Goal: Book appointment/travel/reservation

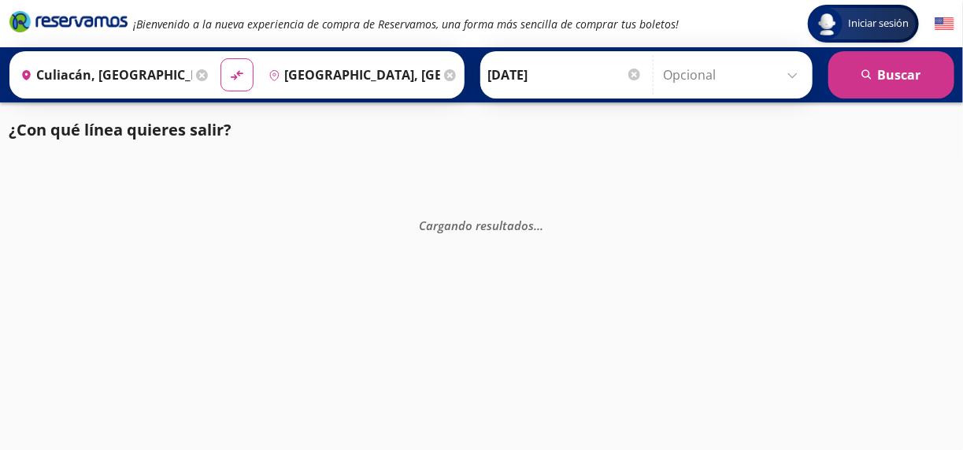
click at [686, 77] on input "Opcional" at bounding box center [734, 74] width 141 height 39
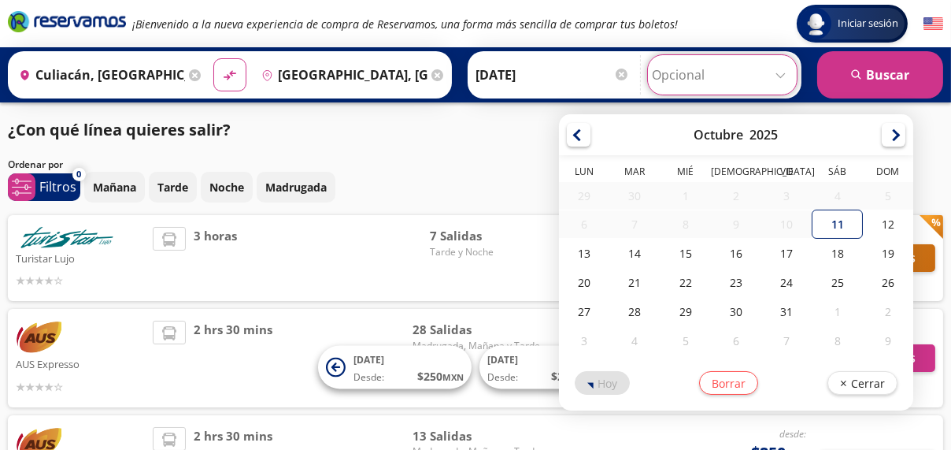
click at [686, 77] on input "Opcional" at bounding box center [722, 74] width 141 height 39
click at [868, 72] on button "search [GEOGRAPHIC_DATA]" at bounding box center [880, 74] width 126 height 47
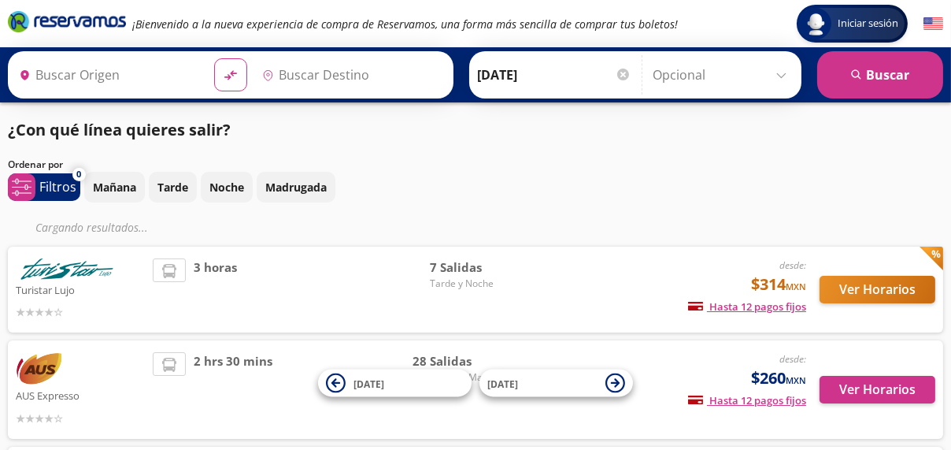
type input "Culiacán, [GEOGRAPHIC_DATA]"
type input "[GEOGRAPHIC_DATA], [GEOGRAPHIC_DATA]"
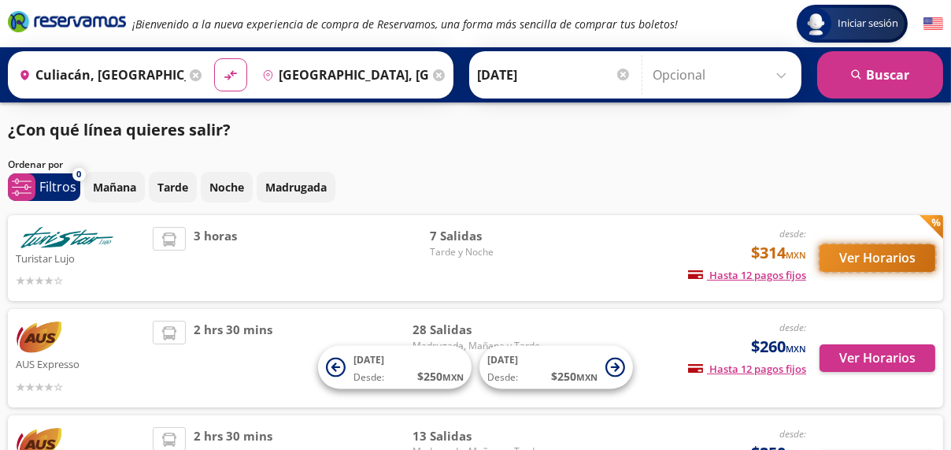
click at [876, 257] on button "Ver Horarios" at bounding box center [878, 258] width 116 height 28
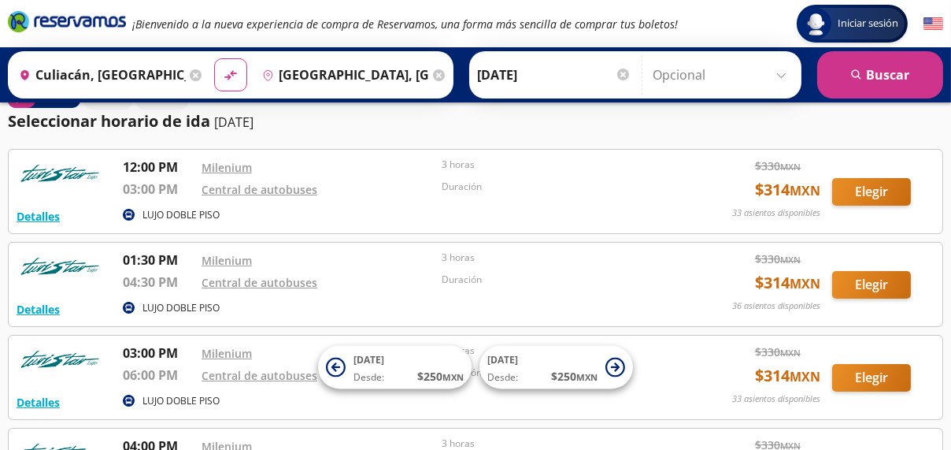
scroll to position [79, 0]
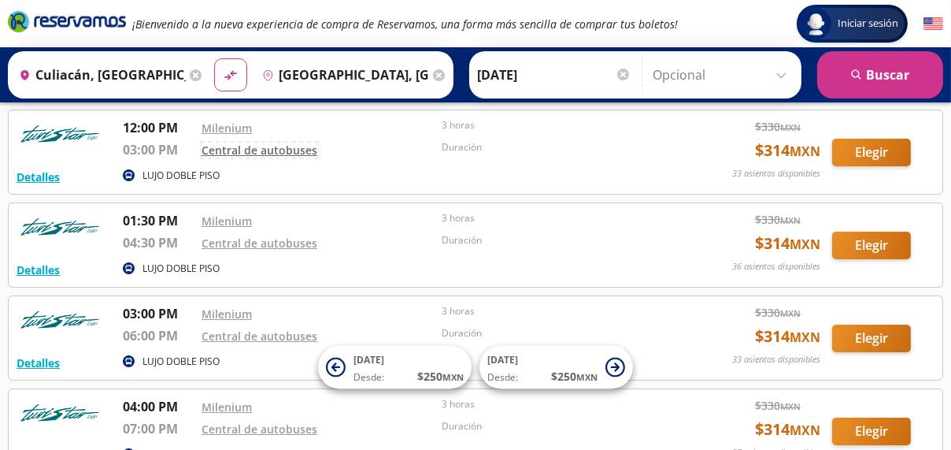
click at [267, 148] on link "Central de autobuses" at bounding box center [260, 149] width 116 height 15
